Goal: Information Seeking & Learning: Understand process/instructions

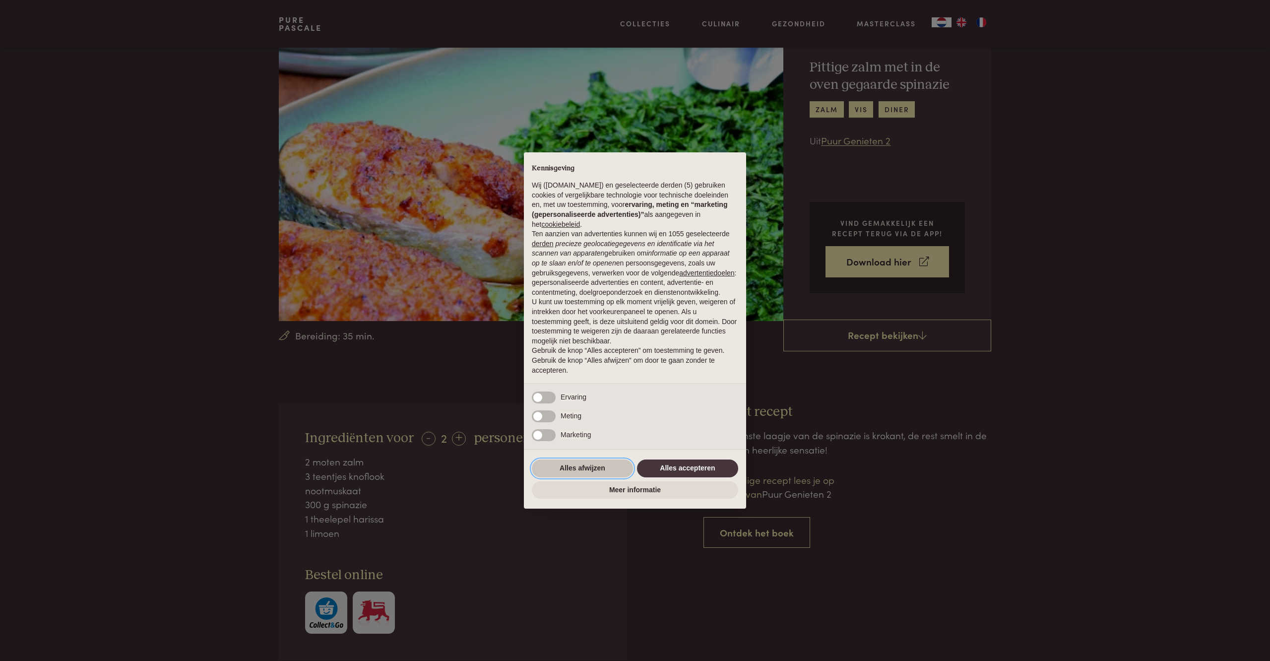
click at [612, 476] on button "Alles afwijzen" at bounding box center [582, 468] width 101 height 18
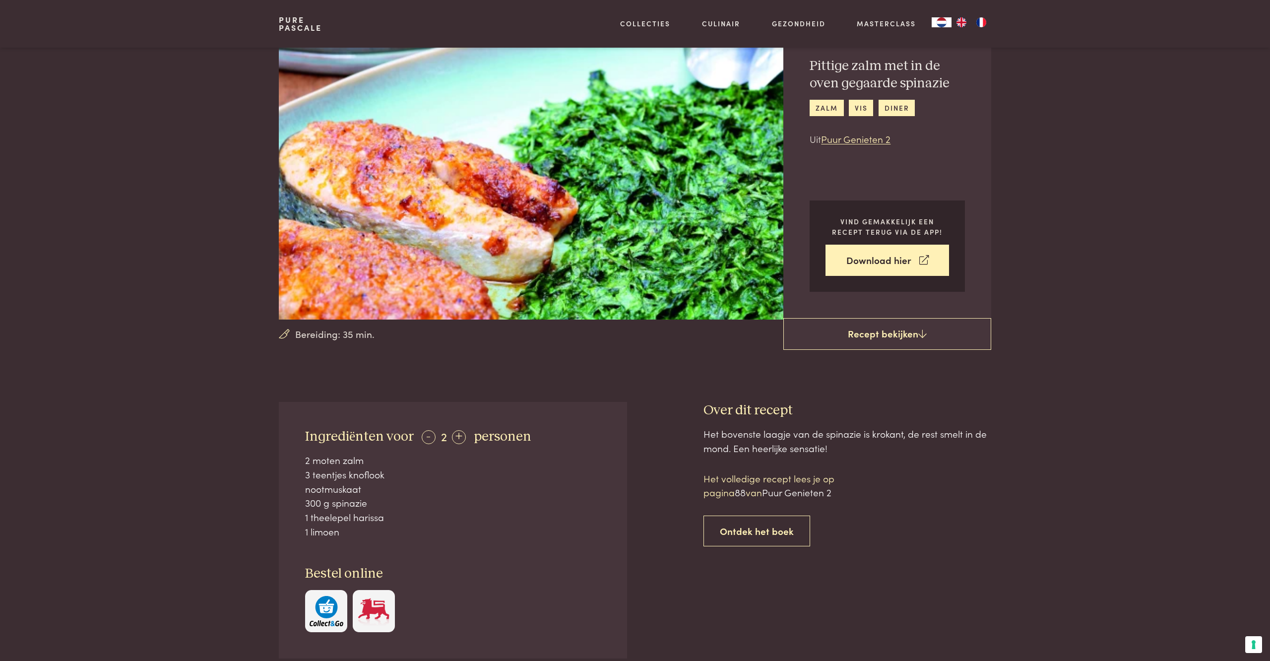
scroll to position [45, 0]
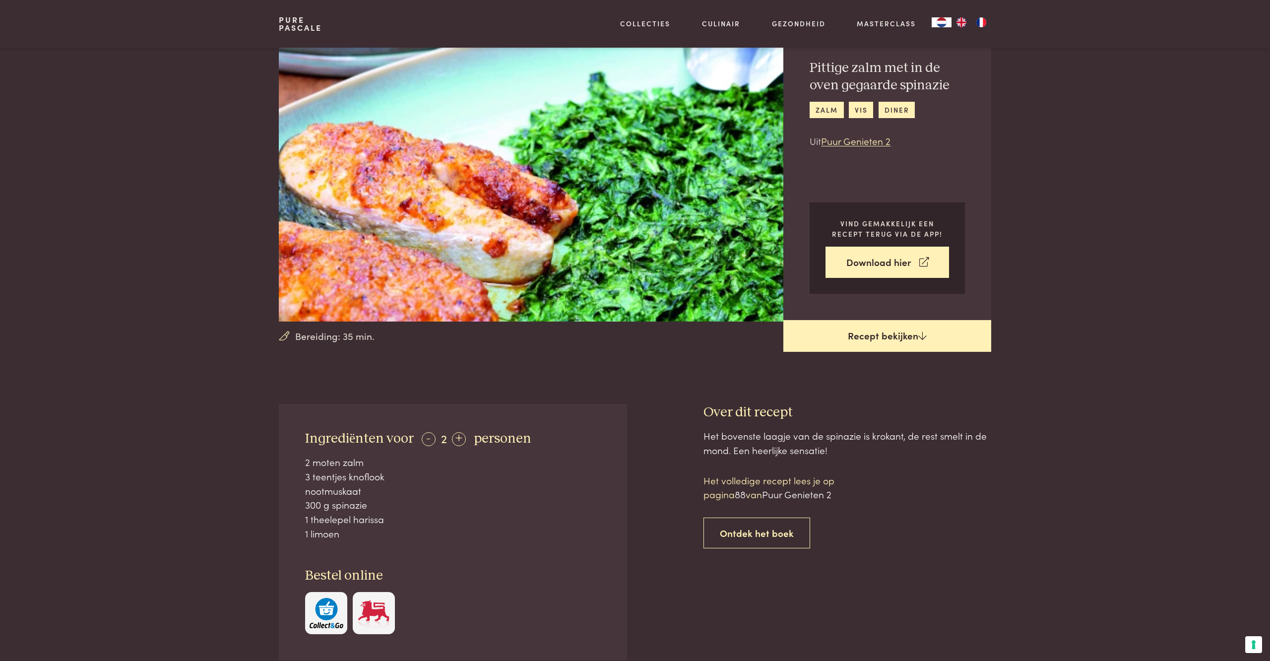
click at [865, 345] on link "Recept bekijken" at bounding box center [887, 336] width 208 height 32
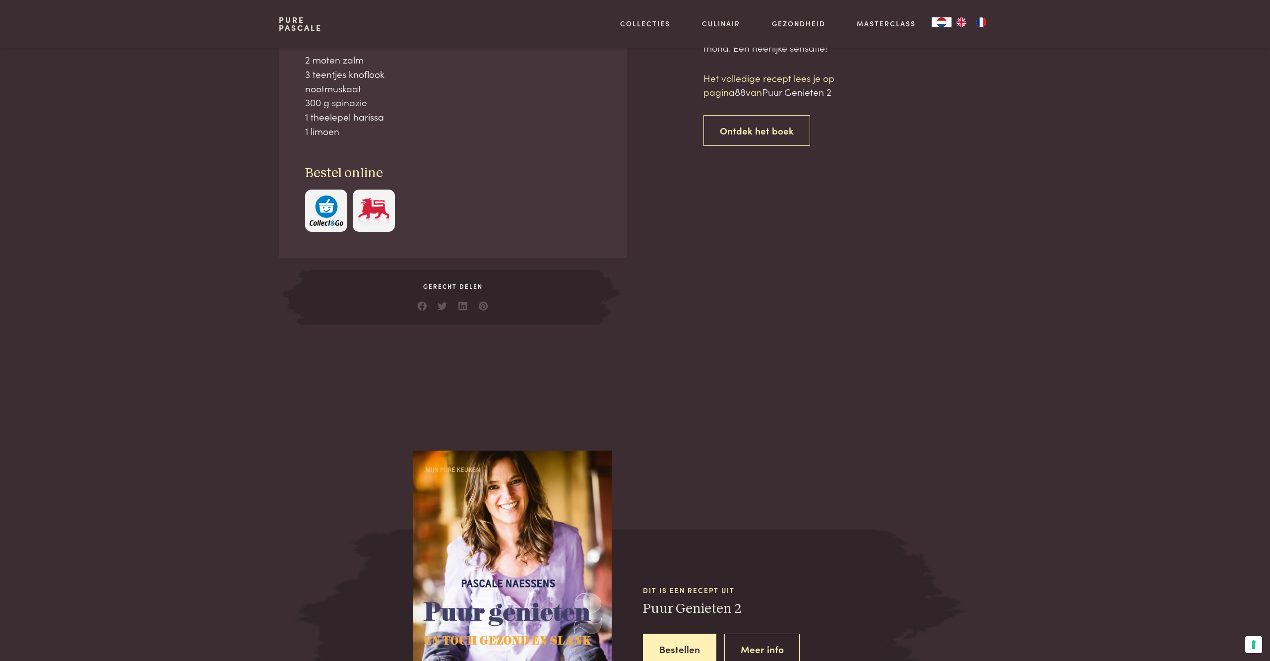
scroll to position [448, 0]
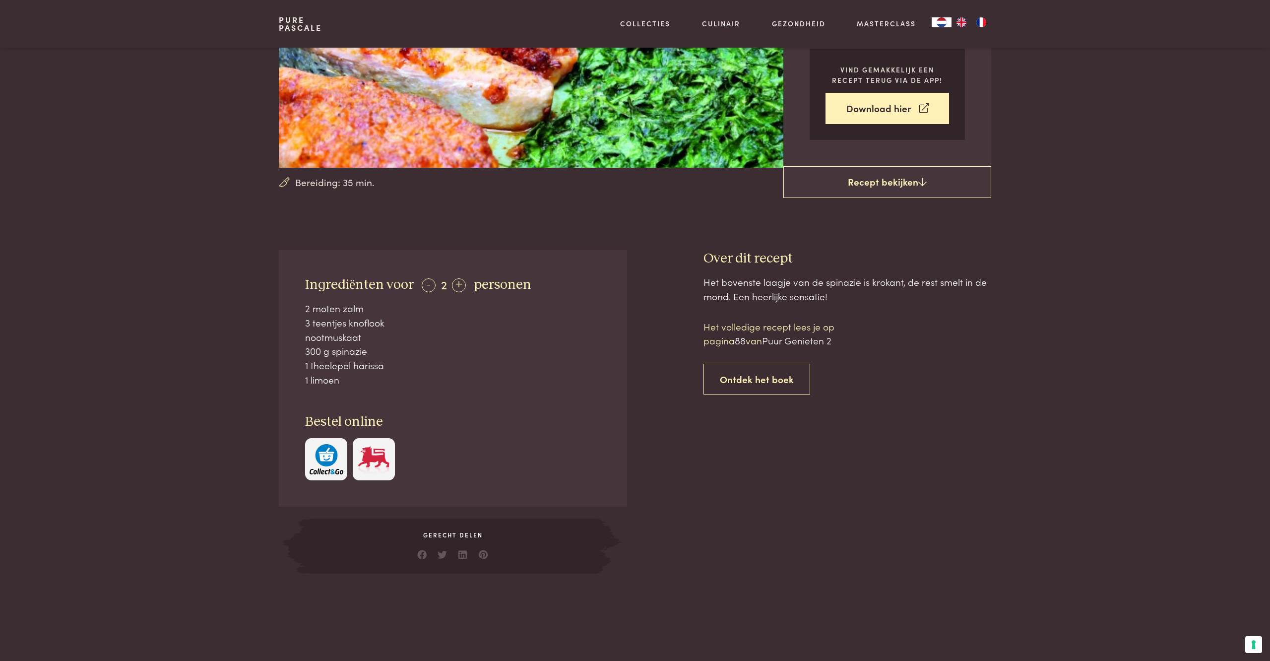
scroll to position [200, 0]
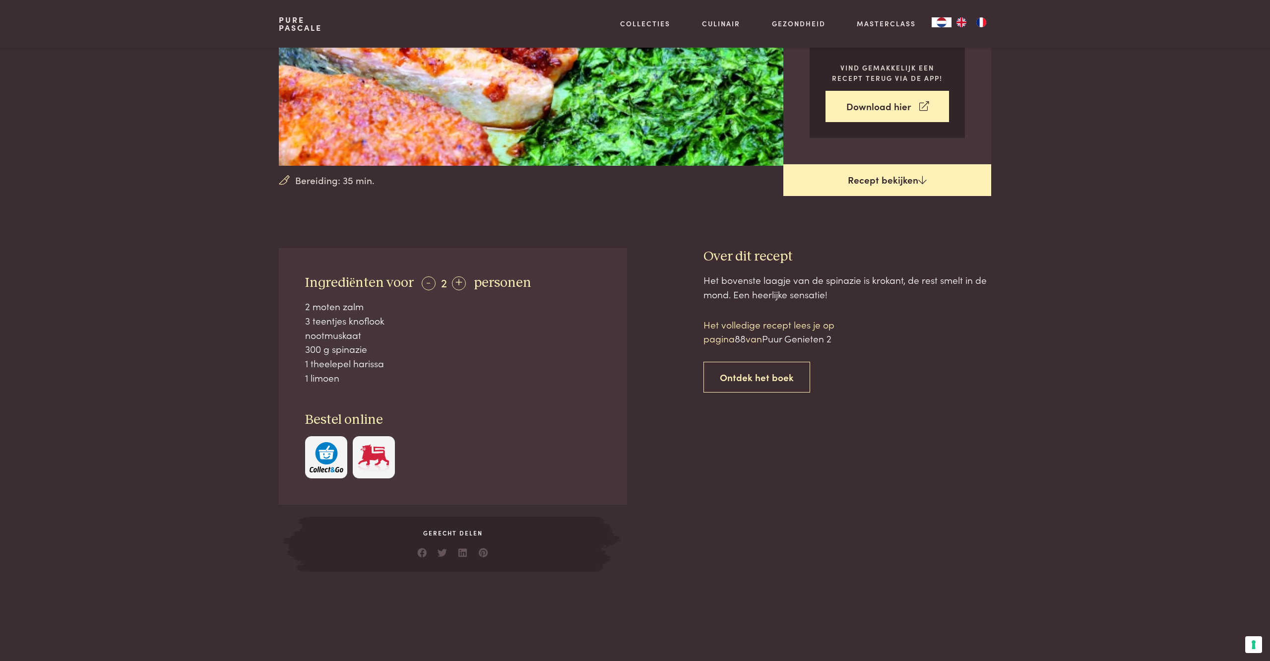
click at [872, 178] on link "Recept bekijken" at bounding box center [887, 180] width 208 height 32
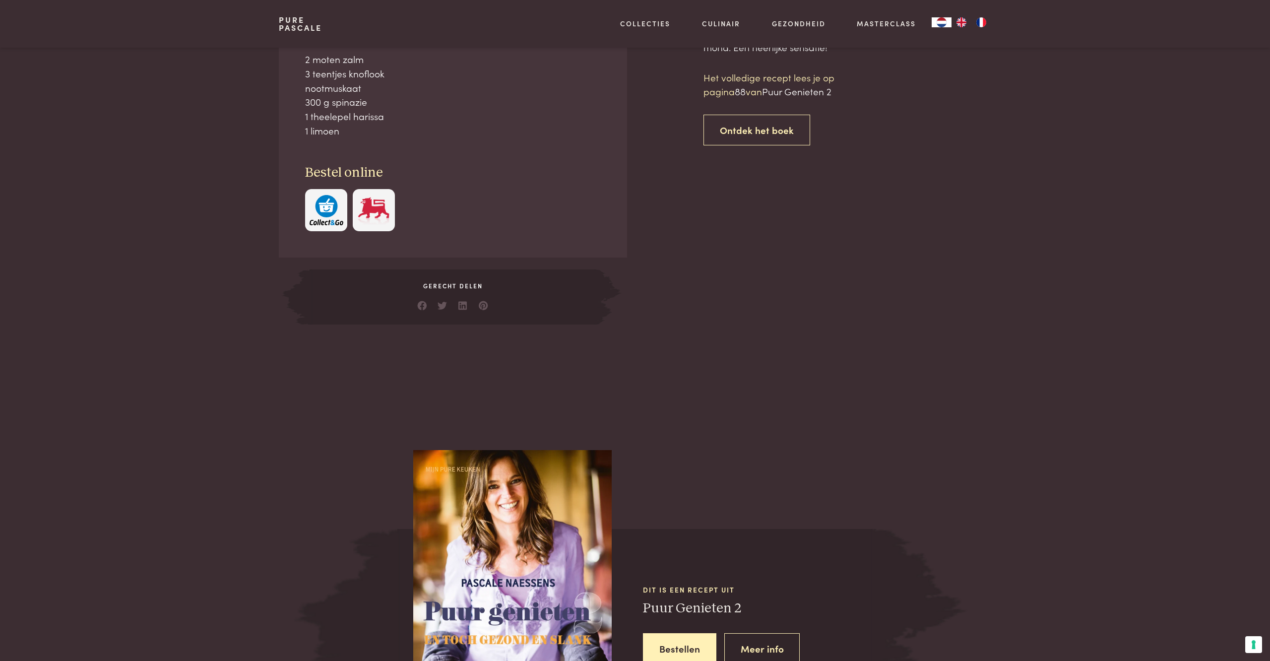
scroll to position [448, 0]
